Goal: Use online tool/utility: Utilize a website feature to perform a specific function

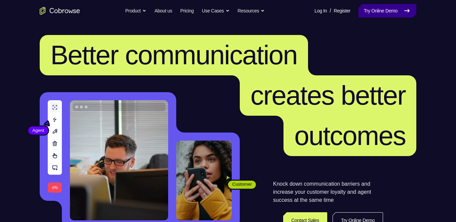
drag, startPoint x: 378, startPoint y: 18, endPoint x: 382, endPoint y: 16, distance: 4.5
click at [382, 16] on nav "Go back Powerful, Flexible and Trustworthy. Avoid all extra friction for both A…" at bounding box center [228, 11] width 456 height 22
click at [382, 16] on link "Try Online Demo" at bounding box center [388, 10] width 58 height 13
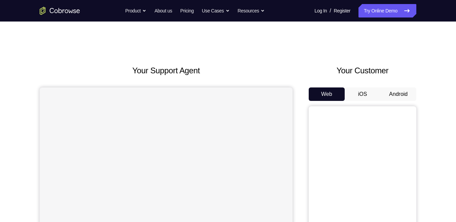
click at [404, 92] on button "Android" at bounding box center [399, 94] width 36 height 13
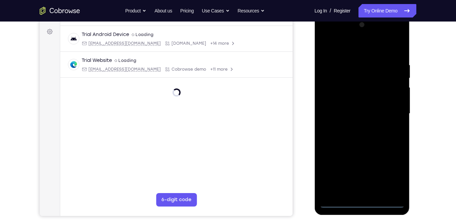
click at [360, 202] on div at bounding box center [362, 114] width 85 height 188
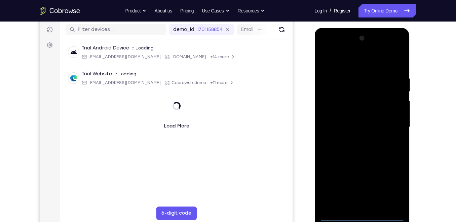
scroll to position [84, 0]
click at [361, 212] on div at bounding box center [362, 126] width 85 height 188
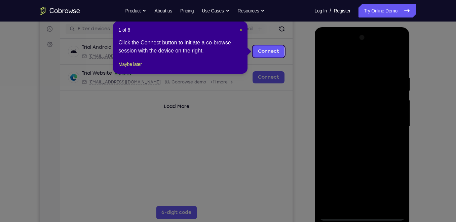
click at [240, 29] on span "×" at bounding box center [241, 29] width 3 height 5
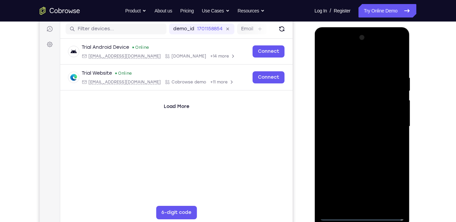
click at [391, 184] on div at bounding box center [362, 126] width 85 height 188
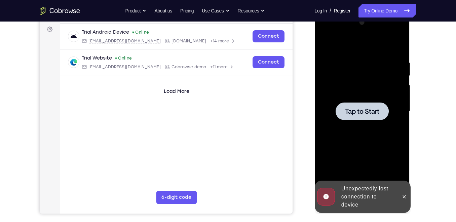
click at [393, 166] on div at bounding box center [362, 111] width 85 height 188
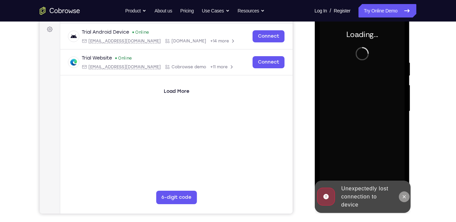
click at [407, 196] on icon at bounding box center [403, 196] width 5 height 5
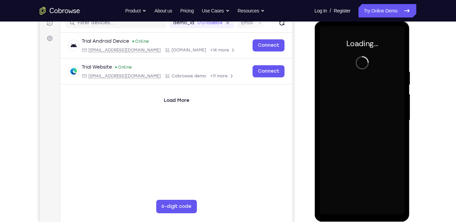
scroll to position [91, 0]
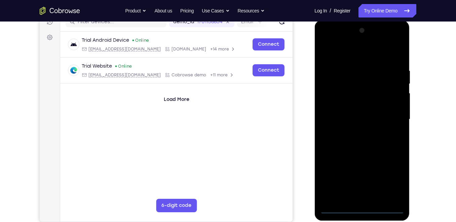
click at [368, 216] on div at bounding box center [362, 120] width 95 height 201
click at [362, 207] on div at bounding box center [362, 119] width 85 height 188
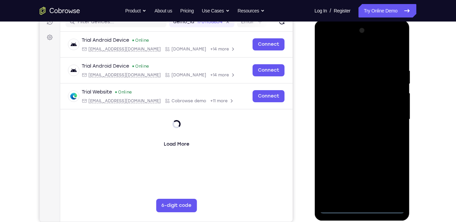
click at [390, 182] on div at bounding box center [362, 119] width 85 height 188
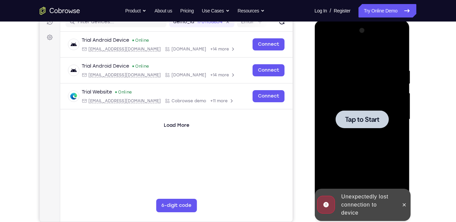
click at [363, 170] on div at bounding box center [362, 119] width 85 height 188
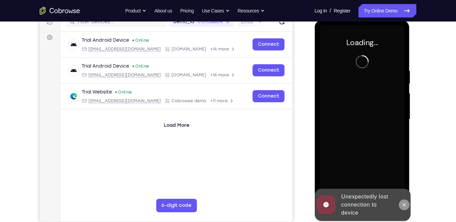
click at [401, 206] on button at bounding box center [404, 205] width 11 height 11
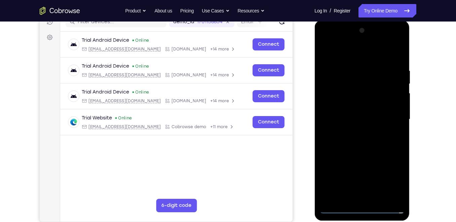
click at [366, 208] on div at bounding box center [362, 119] width 85 height 188
click at [388, 181] on div at bounding box center [362, 119] width 85 height 188
click at [370, 56] on div at bounding box center [362, 119] width 85 height 188
click at [337, 100] on div at bounding box center [362, 119] width 85 height 188
click at [337, 99] on div at bounding box center [362, 119] width 85 height 188
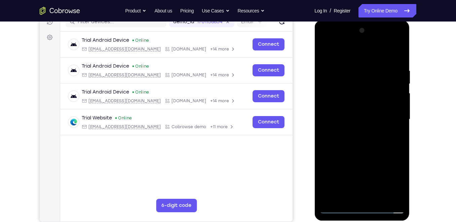
drag, startPoint x: 368, startPoint y: 178, endPoint x: 371, endPoint y: 142, distance: 35.8
click at [371, 142] on div at bounding box center [362, 119] width 85 height 188
click at [361, 201] on div at bounding box center [362, 119] width 85 height 188
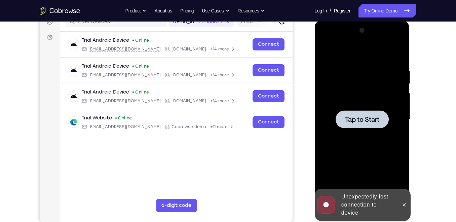
click at [361, 201] on div "Unexpectedly lost connection to device" at bounding box center [368, 205] width 59 height 30
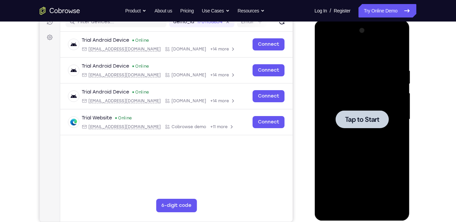
click at [367, 128] on div at bounding box center [362, 119] width 53 height 18
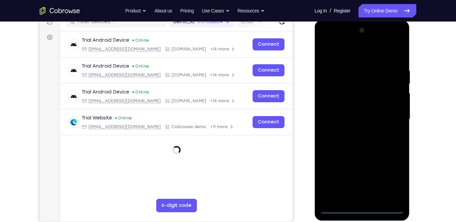
click at [364, 210] on div at bounding box center [362, 119] width 85 height 188
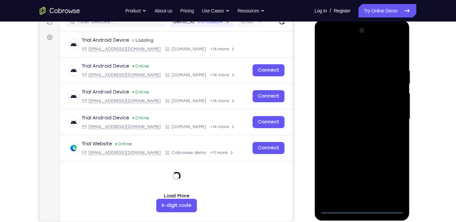
click at [363, 209] on div at bounding box center [362, 119] width 85 height 188
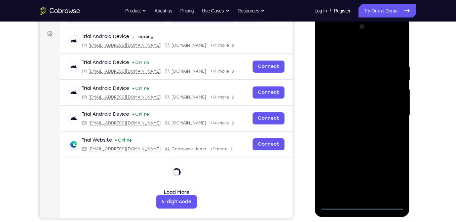
scroll to position [95, 0]
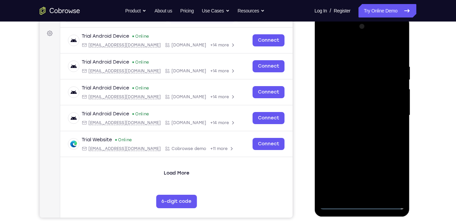
click at [391, 174] on div at bounding box center [362, 115] width 85 height 188
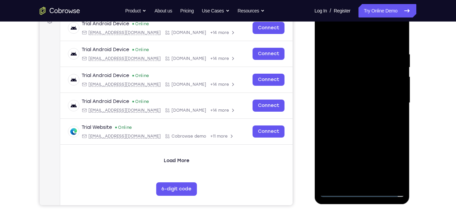
scroll to position [16, 0]
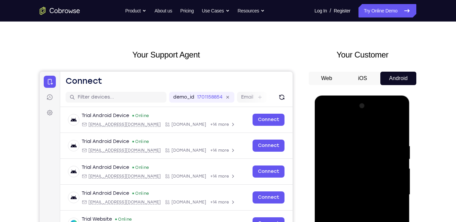
click at [370, 125] on div at bounding box center [362, 195] width 85 height 188
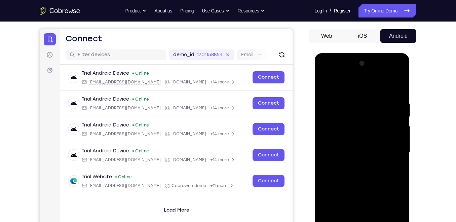
scroll to position [66, 0]
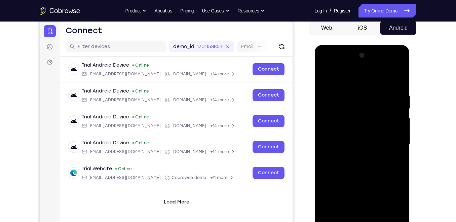
click at [337, 124] on div at bounding box center [362, 144] width 85 height 188
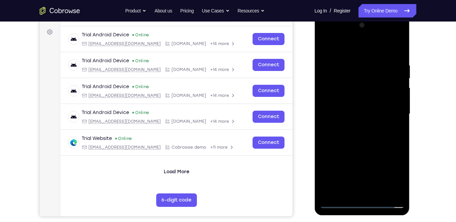
scroll to position [95, 0]
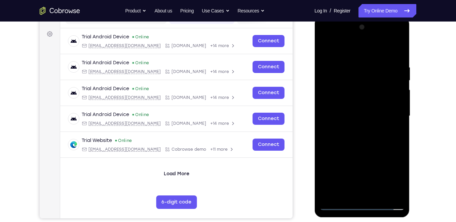
click at [370, 106] on div at bounding box center [362, 116] width 85 height 188
click at [353, 116] on div at bounding box center [362, 116] width 85 height 188
click at [362, 135] on div at bounding box center [362, 116] width 85 height 188
click at [358, 120] on div at bounding box center [362, 116] width 85 height 188
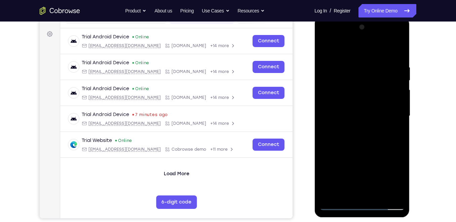
click at [358, 120] on div at bounding box center [362, 116] width 85 height 188
click at [360, 194] on div at bounding box center [362, 116] width 85 height 188
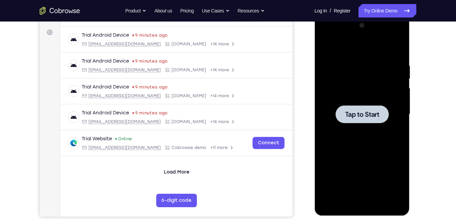
click at [392, 175] on div at bounding box center [362, 114] width 85 height 188
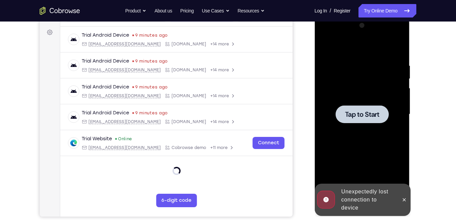
scroll to position [96, 0]
click at [364, 197] on div "Unexpectedly lost connection to device" at bounding box center [368, 200] width 59 height 30
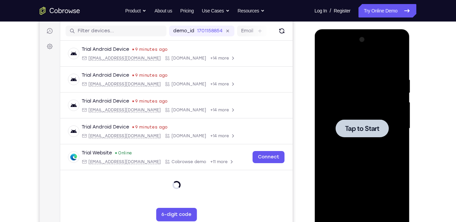
scroll to position [97, 0]
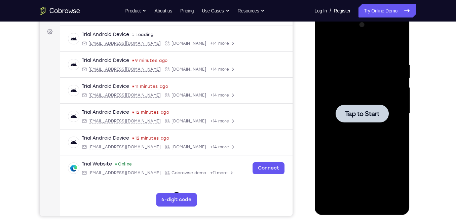
click at [368, 155] on div at bounding box center [362, 114] width 85 height 188
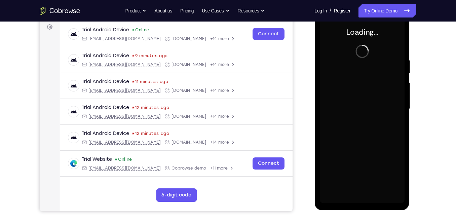
scroll to position [102, 0]
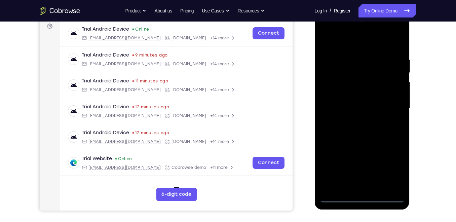
click at [362, 195] on div at bounding box center [362, 108] width 85 height 188
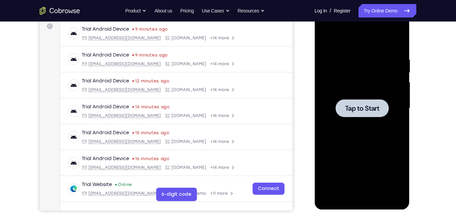
click at [380, 98] on div at bounding box center [362, 108] width 85 height 188
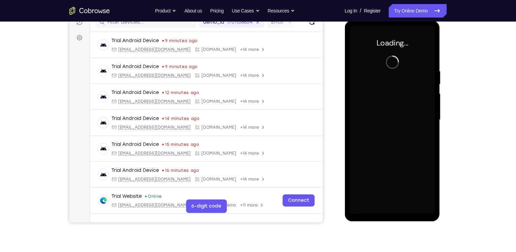
scroll to position [90, 0]
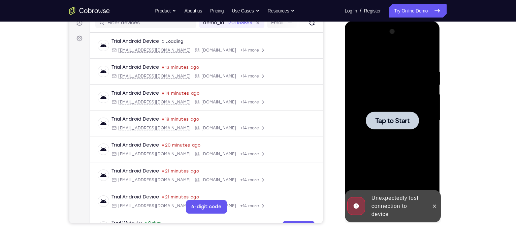
click at [406, 132] on div at bounding box center [391, 120] width 85 height 188
click at [389, 155] on div at bounding box center [391, 120] width 85 height 188
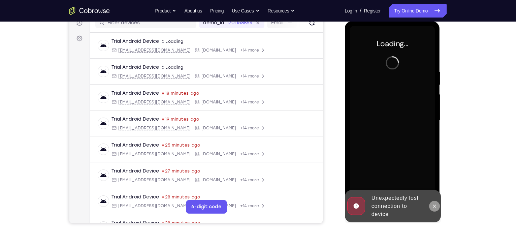
click at [432, 204] on icon at bounding box center [433, 205] width 3 height 3
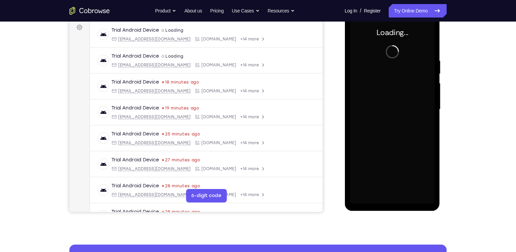
scroll to position [103, 0]
